Goal: Task Accomplishment & Management: Use online tool/utility

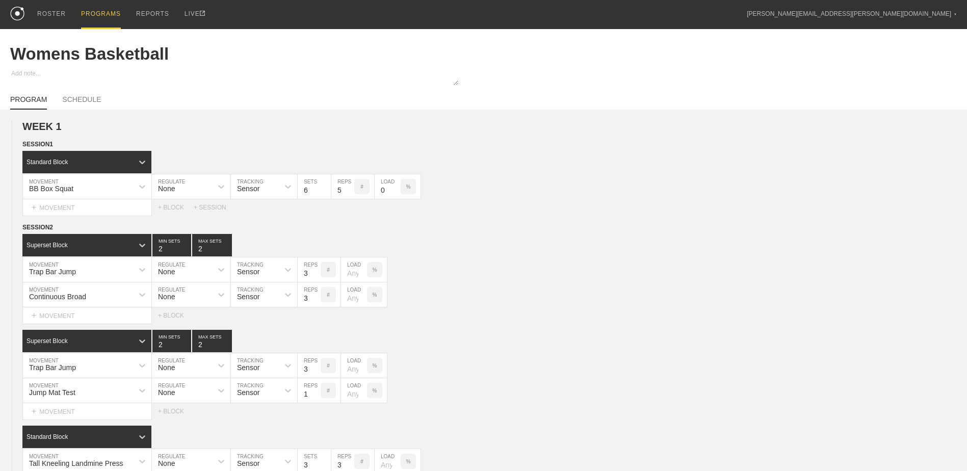
click at [100, 16] on div "PROGRAMS" at bounding box center [101, 14] width 40 height 29
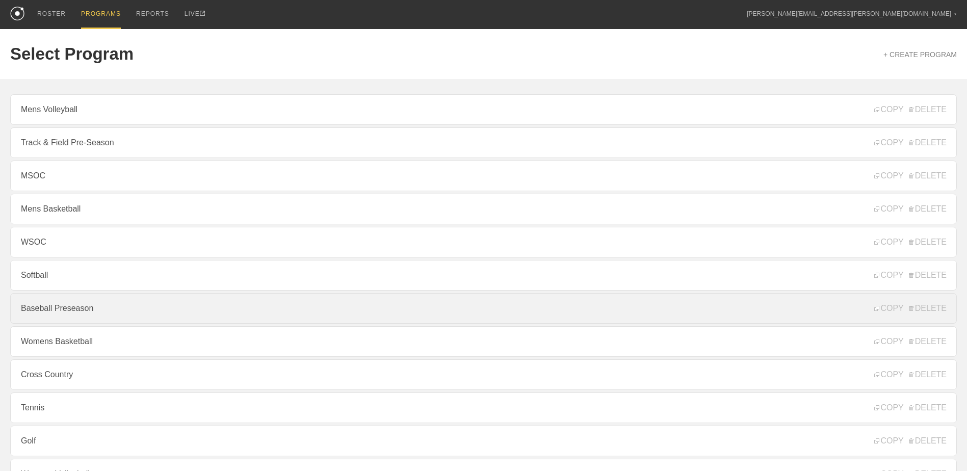
click at [175, 311] on link "Baseball Preseason" at bounding box center [483, 308] width 947 height 31
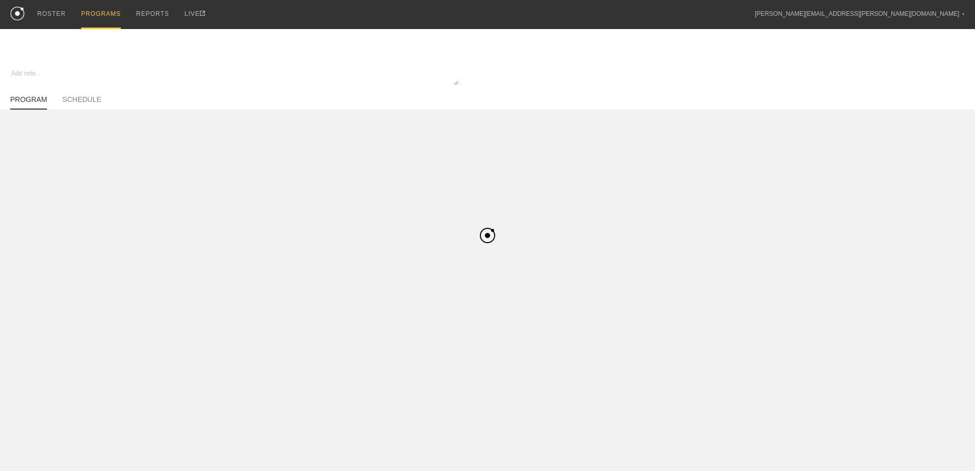
type textarea "x"
type input "Baseball Preseason"
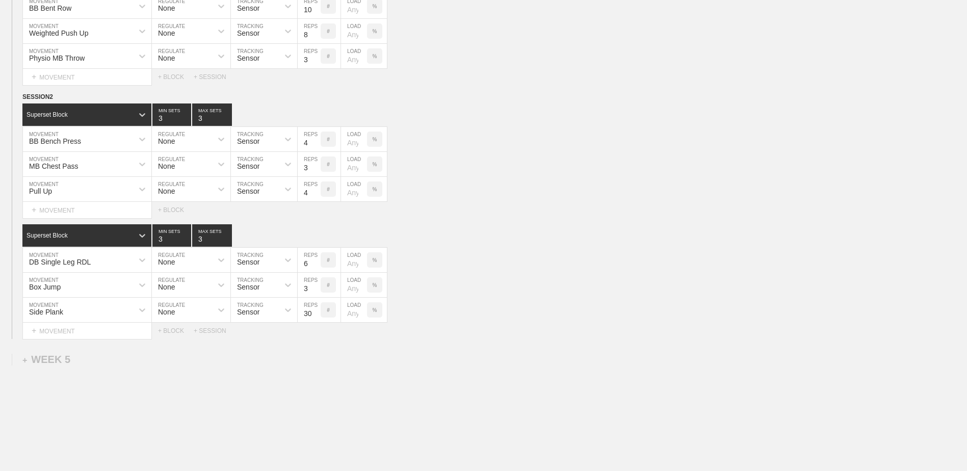
scroll to position [2389, 0]
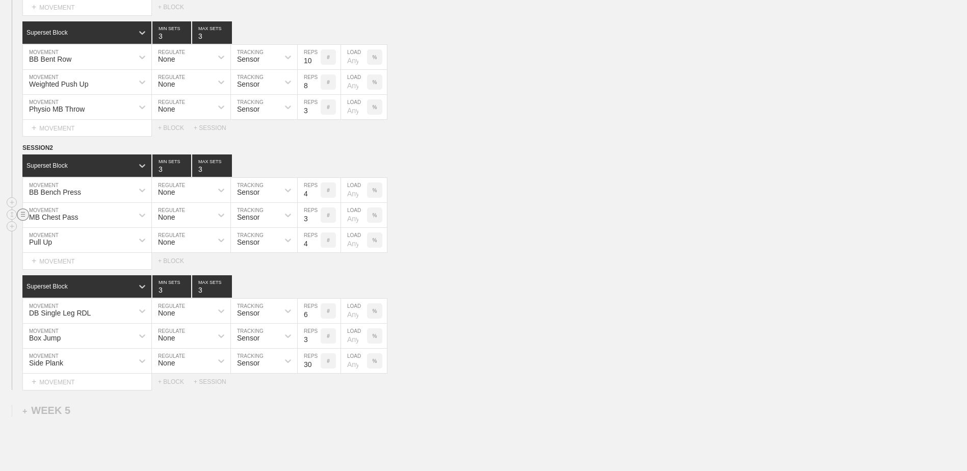
click at [24, 219] on circle at bounding box center [23, 215] width 12 height 12
click at [19, 166] on circle at bounding box center [23, 165] width 12 height 12
click at [21, 146] on circle at bounding box center [23, 148] width 12 height 12
click at [59, 173] on div "SESSION 2 Superset Block 3 MIN SETS 3 MAX SETS DUPLICATE INSERT MOVEMENT AFTER …" at bounding box center [483, 266] width 967 height 247
click at [23, 147] on line at bounding box center [23, 147] width 4 height 0
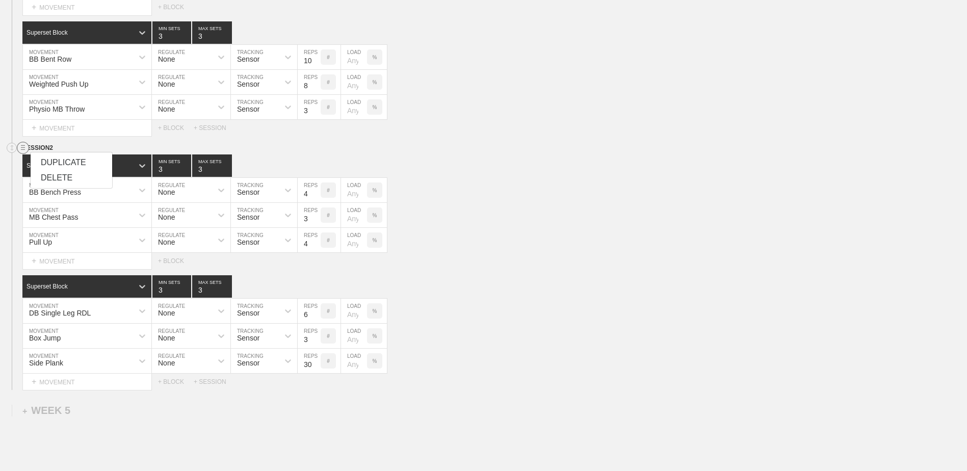
click at [47, 177] on div "DELETE" at bounding box center [72, 177] width 82 height 15
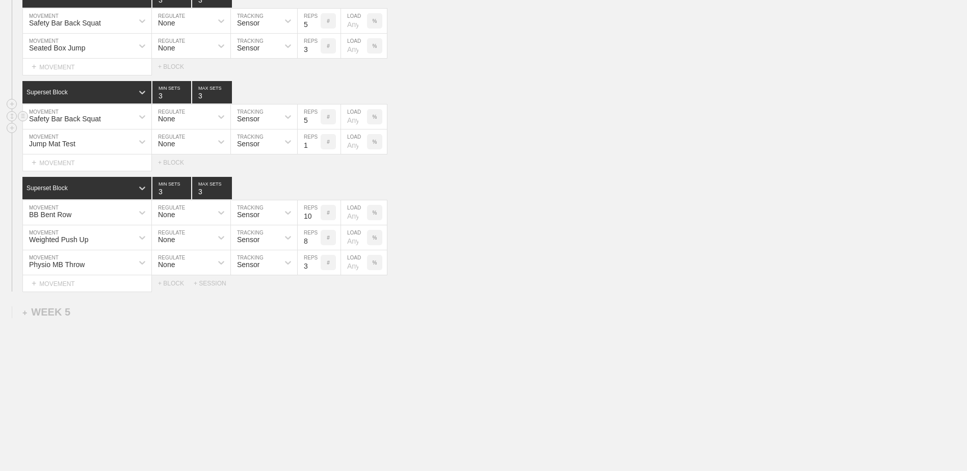
scroll to position [2135, 0]
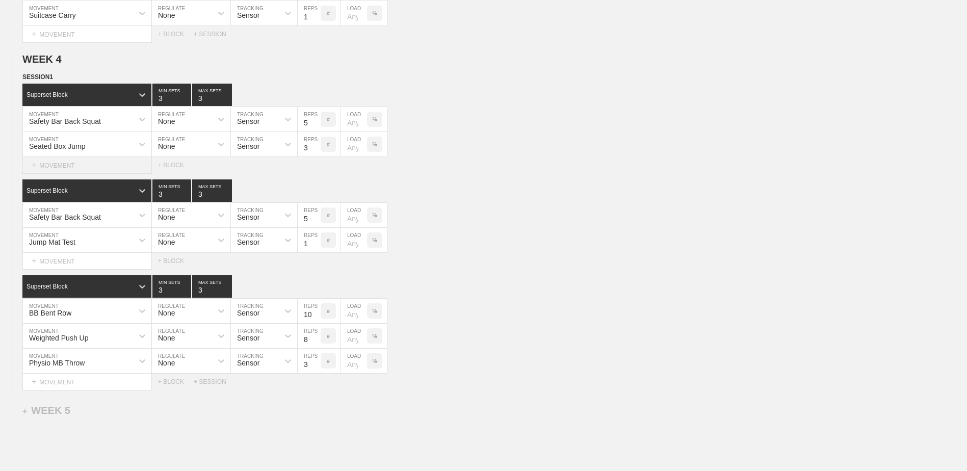
click at [104, 164] on div "+ MOVEMENT" at bounding box center [87, 165] width 130 height 17
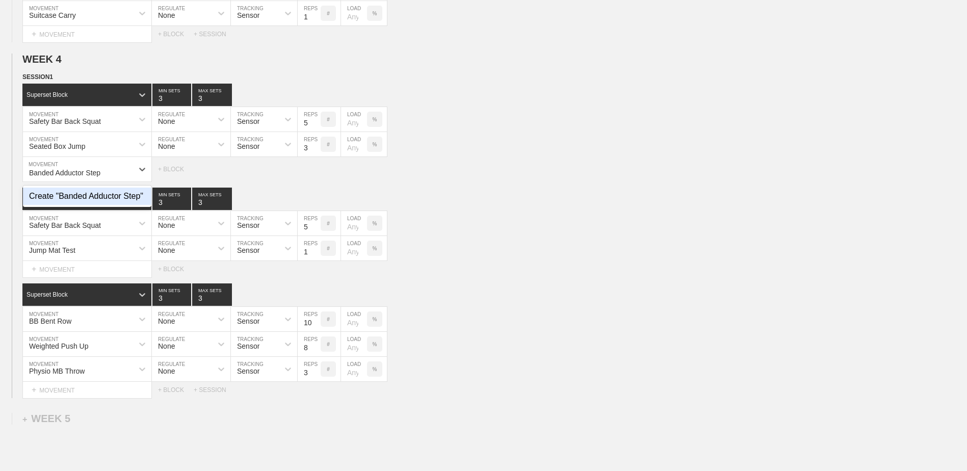
click at [88, 203] on div "Create "Banded Adductor Step"" at bounding box center [87, 196] width 128 height 17
type input "Banded Adductor Step"
